Goal: Find specific page/section: Find specific page/section

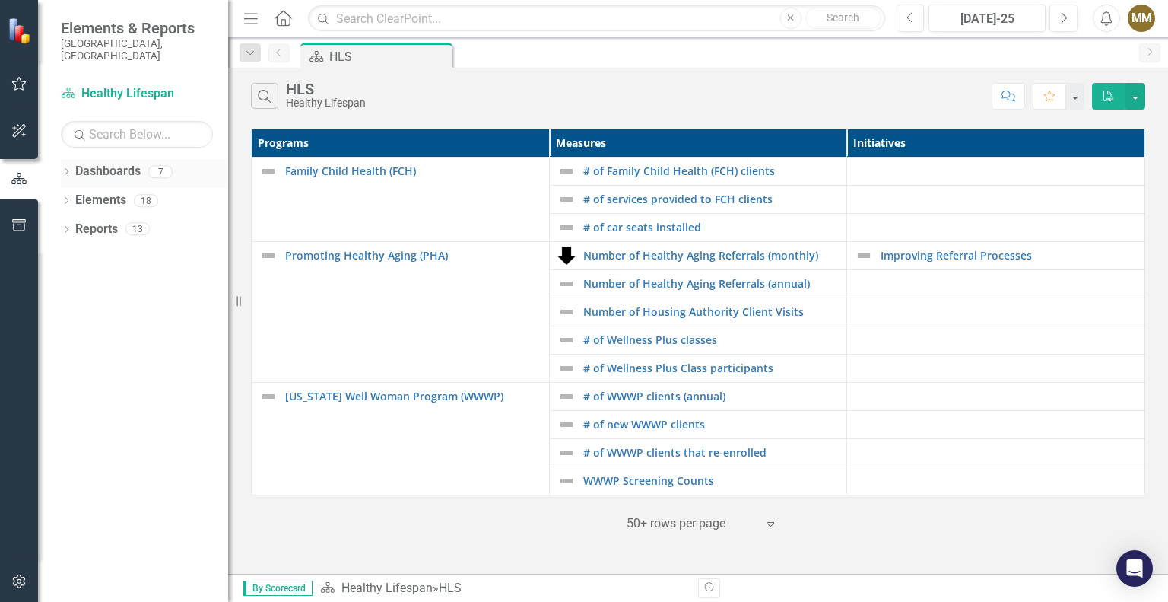
click at [67, 169] on icon "Dropdown" at bounding box center [66, 173] width 11 height 8
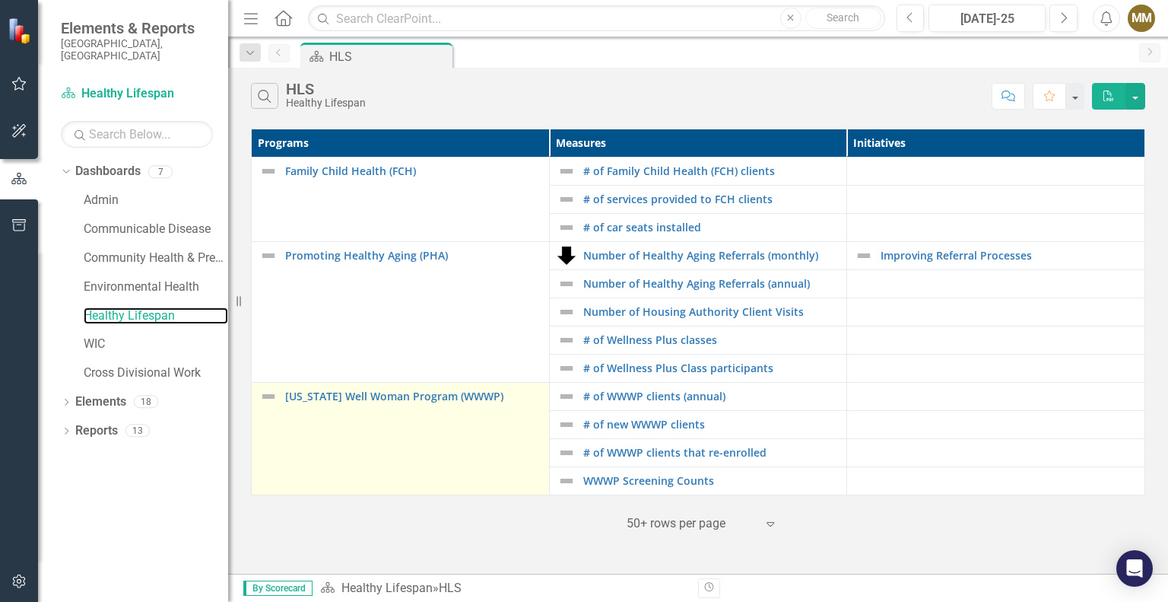
drag, startPoint x: 135, startPoint y: 298, endPoint x: 336, endPoint y: 417, distance: 233.9
click at [135, 307] on link "Healthy Lifespan" at bounding box center [156, 315] width 145 height 17
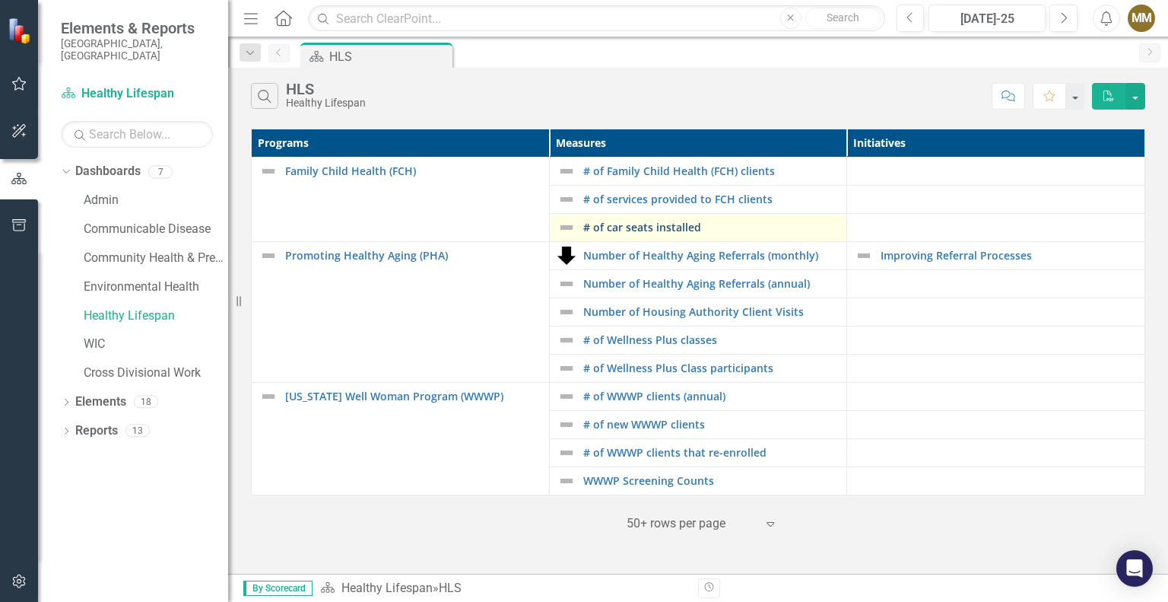
click at [662, 231] on link "# of car seats installed" at bounding box center [711, 226] width 256 height 11
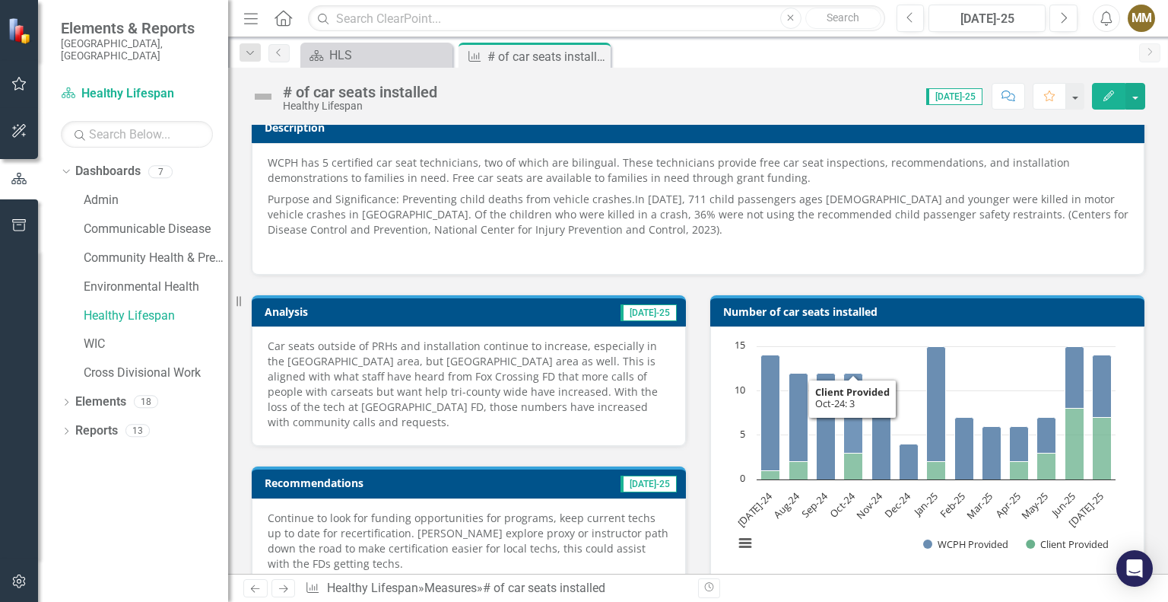
scroll to position [152, 0]
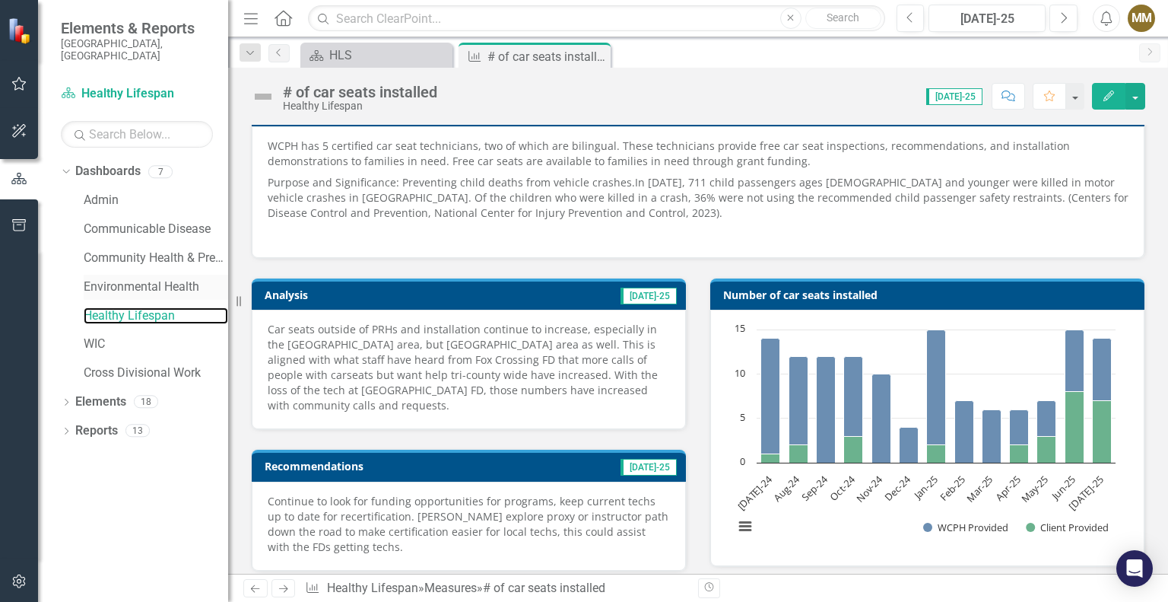
drag, startPoint x: 146, startPoint y: 300, endPoint x: 209, endPoint y: 279, distance: 66.6
click at [146, 307] on link "Healthy Lifespan" at bounding box center [156, 315] width 145 height 17
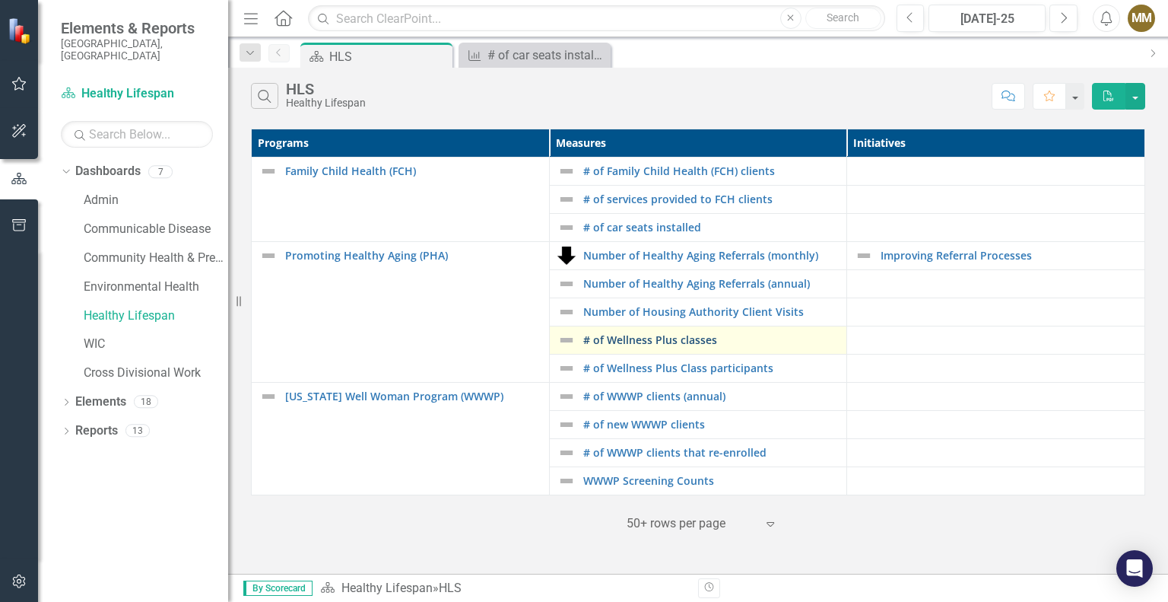
click at [708, 341] on link "# of Wellness Plus classes" at bounding box center [711, 339] width 256 height 11
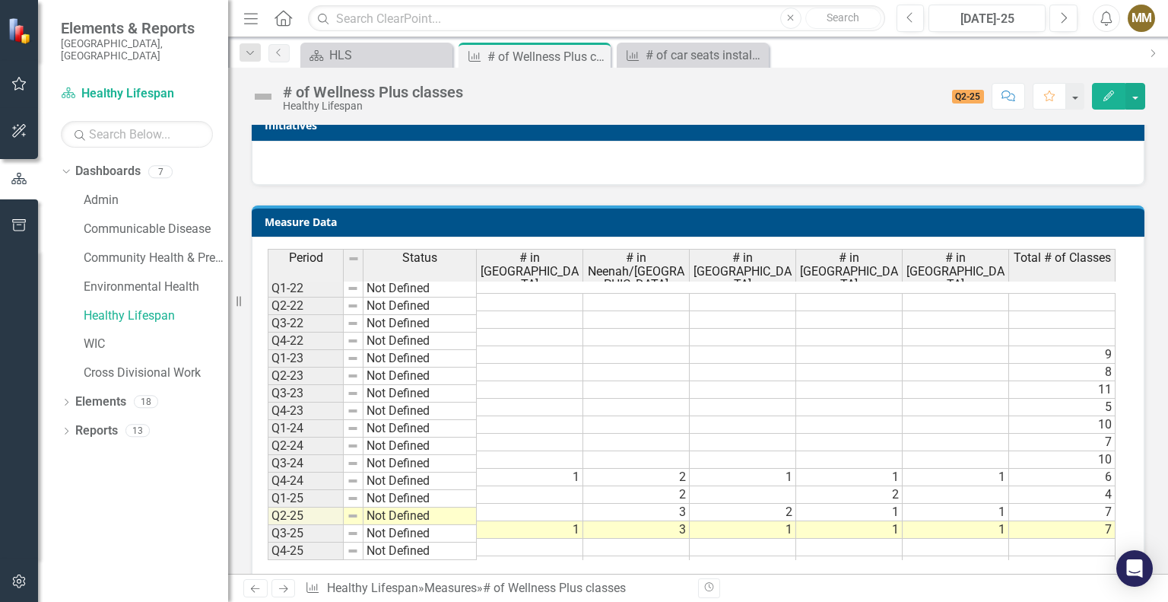
scroll to position [532, 0]
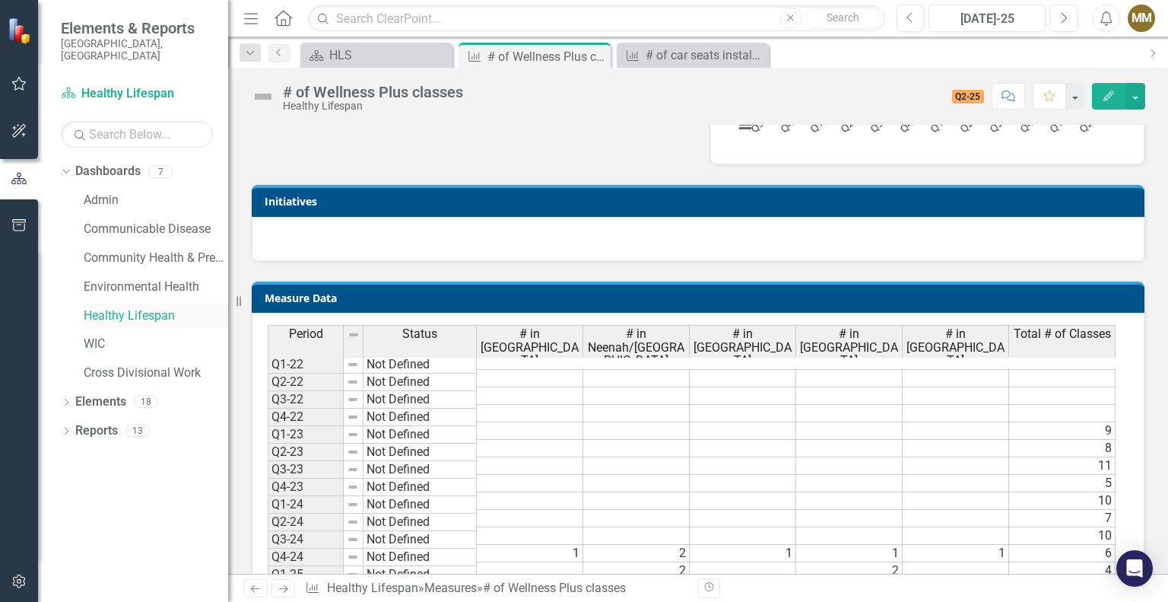
drag, startPoint x: 110, startPoint y: 303, endPoint x: 170, endPoint y: 309, distance: 60.3
click at [110, 307] on link "Healthy Lifespan" at bounding box center [156, 315] width 145 height 17
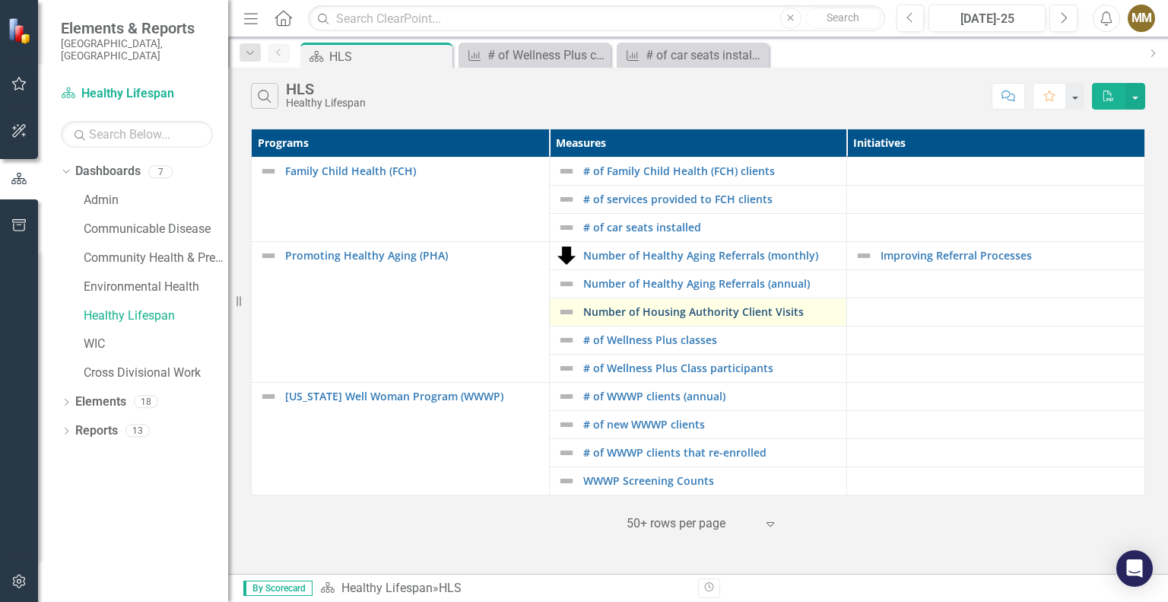
click at [791, 313] on link "Number of Housing Authority Client Visits" at bounding box center [711, 311] width 256 height 11
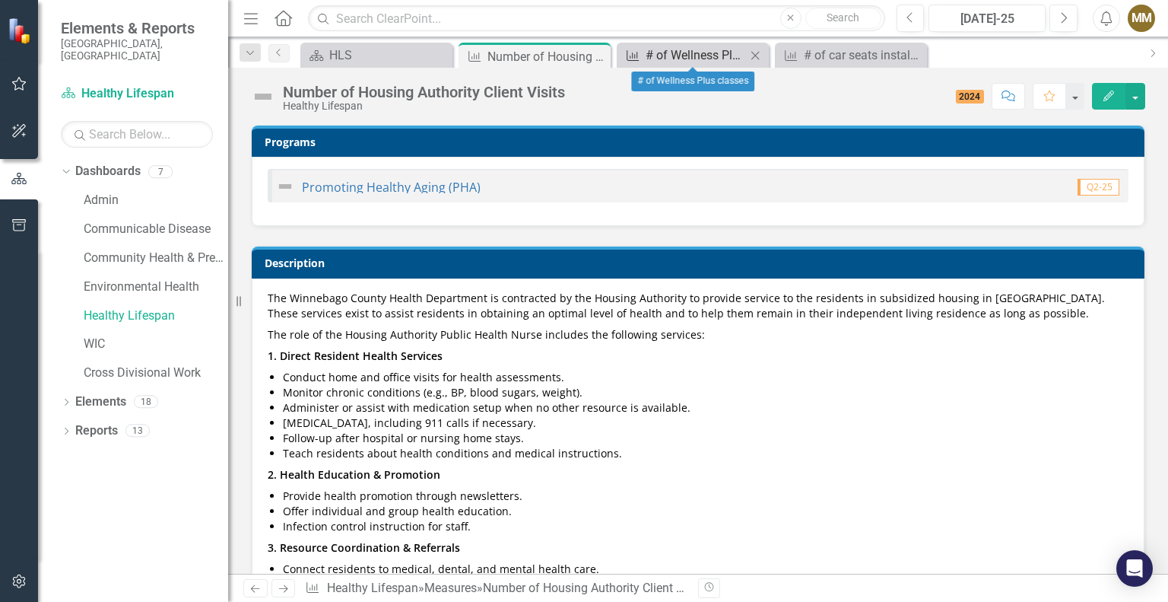
click at [669, 55] on div "# of Wellness Plus classes" at bounding box center [696, 55] width 100 height 19
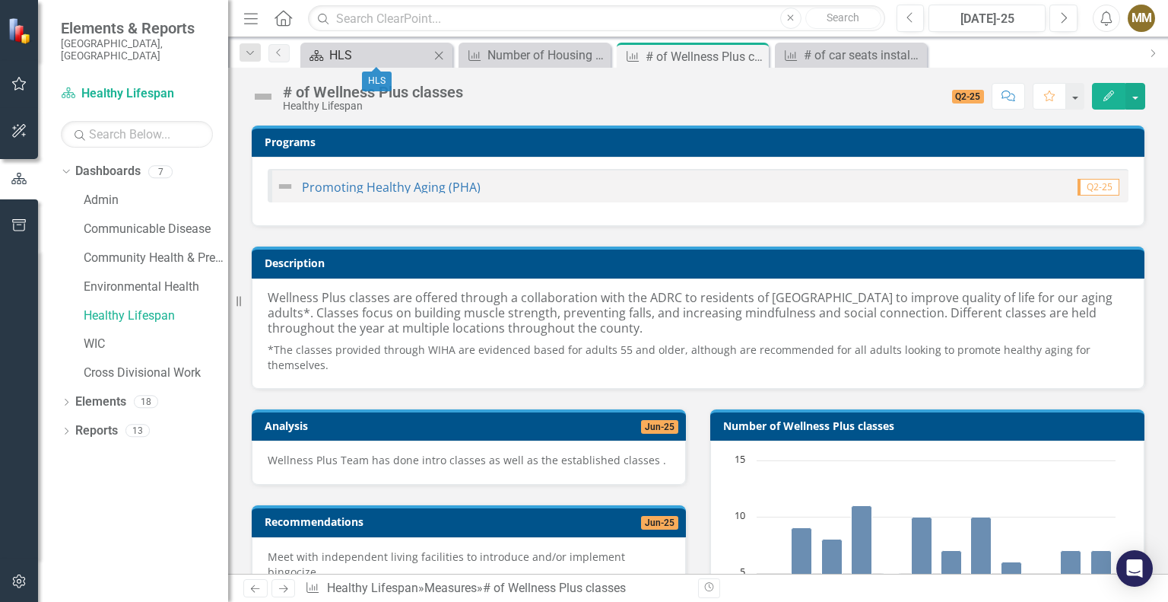
click at [357, 47] on div "HLS" at bounding box center [379, 55] width 100 height 19
